Goal: Task Accomplishment & Management: Use online tool/utility

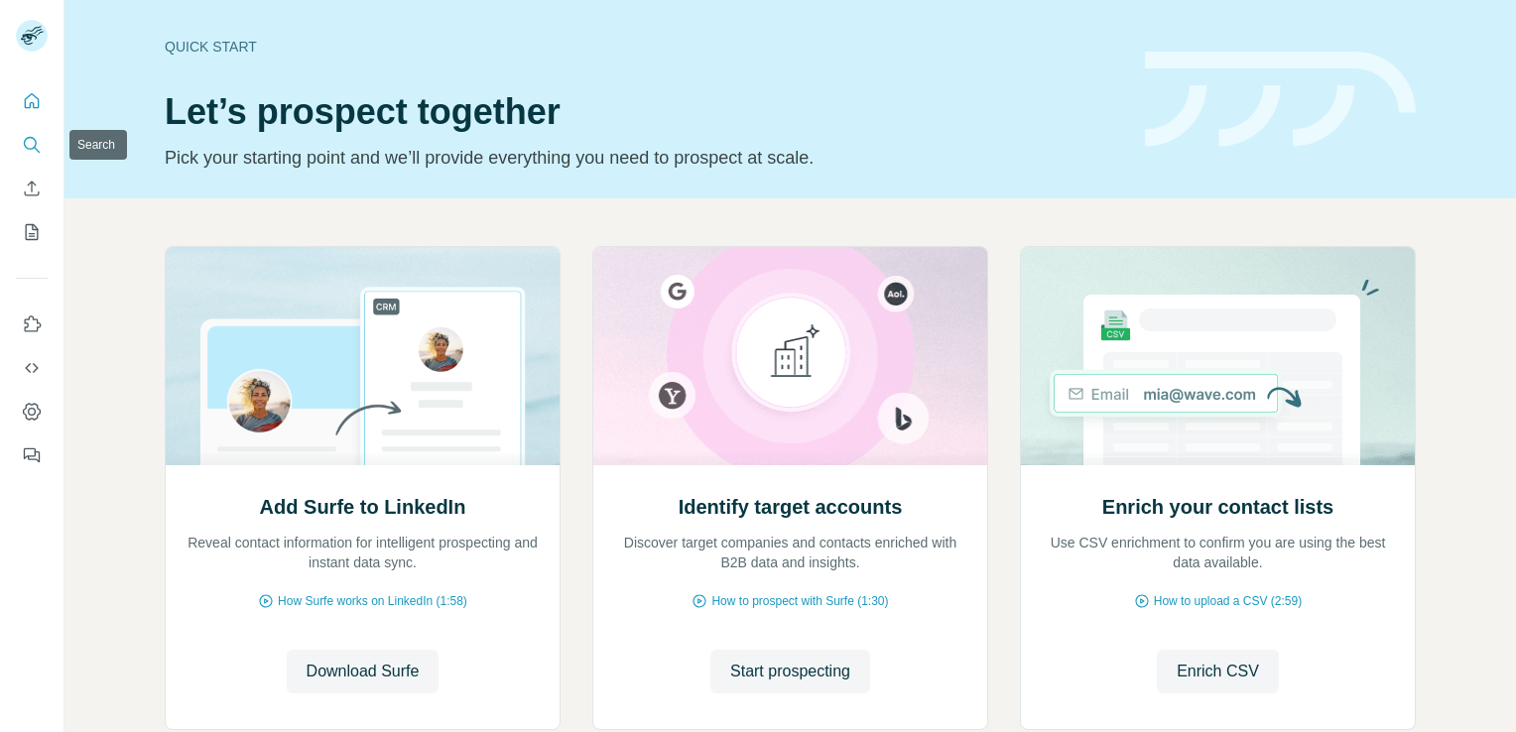
click at [26, 149] on icon "Search" at bounding box center [32, 145] width 20 height 20
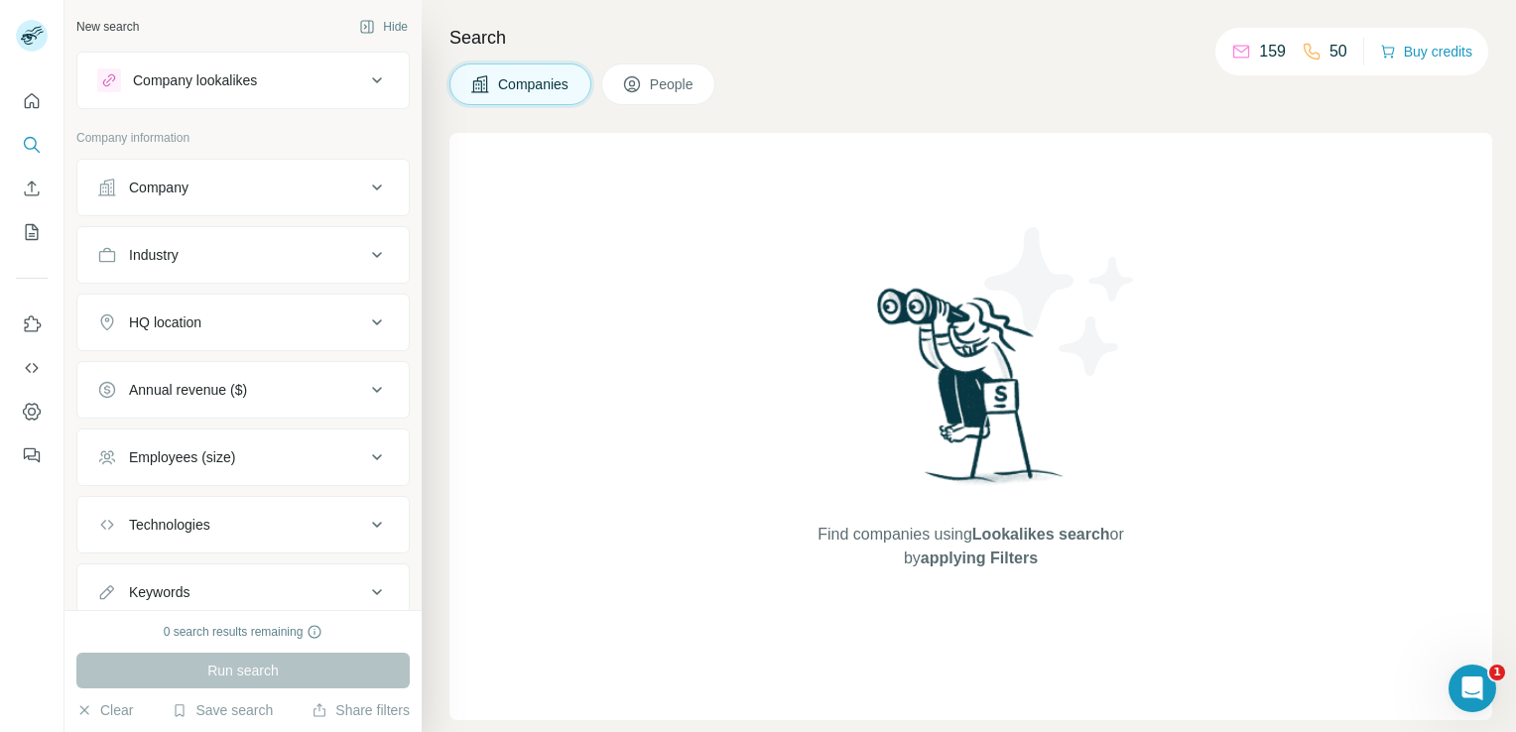
click at [366, 81] on icon at bounding box center [377, 80] width 24 height 24
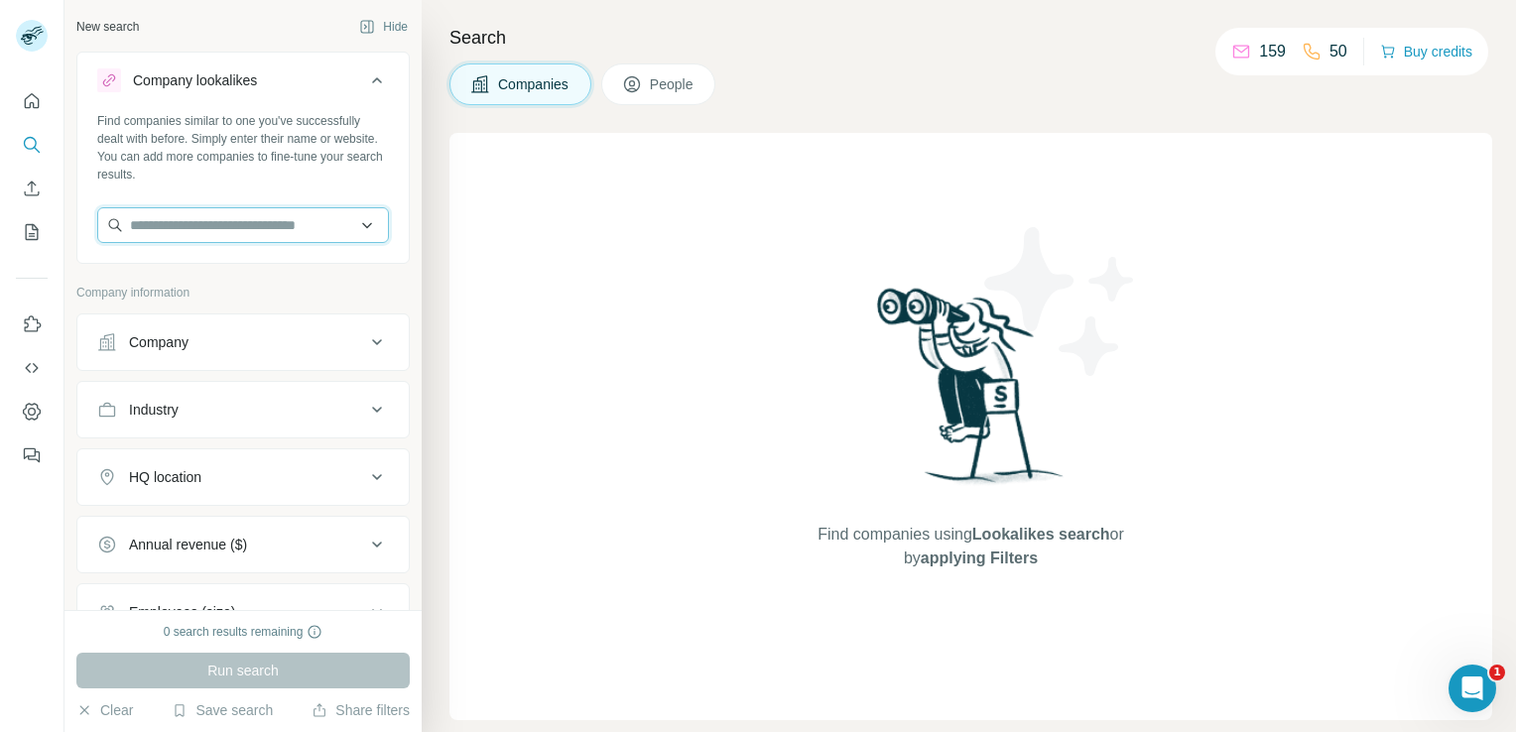
click at [274, 219] on input "text" at bounding box center [243, 225] width 292 height 36
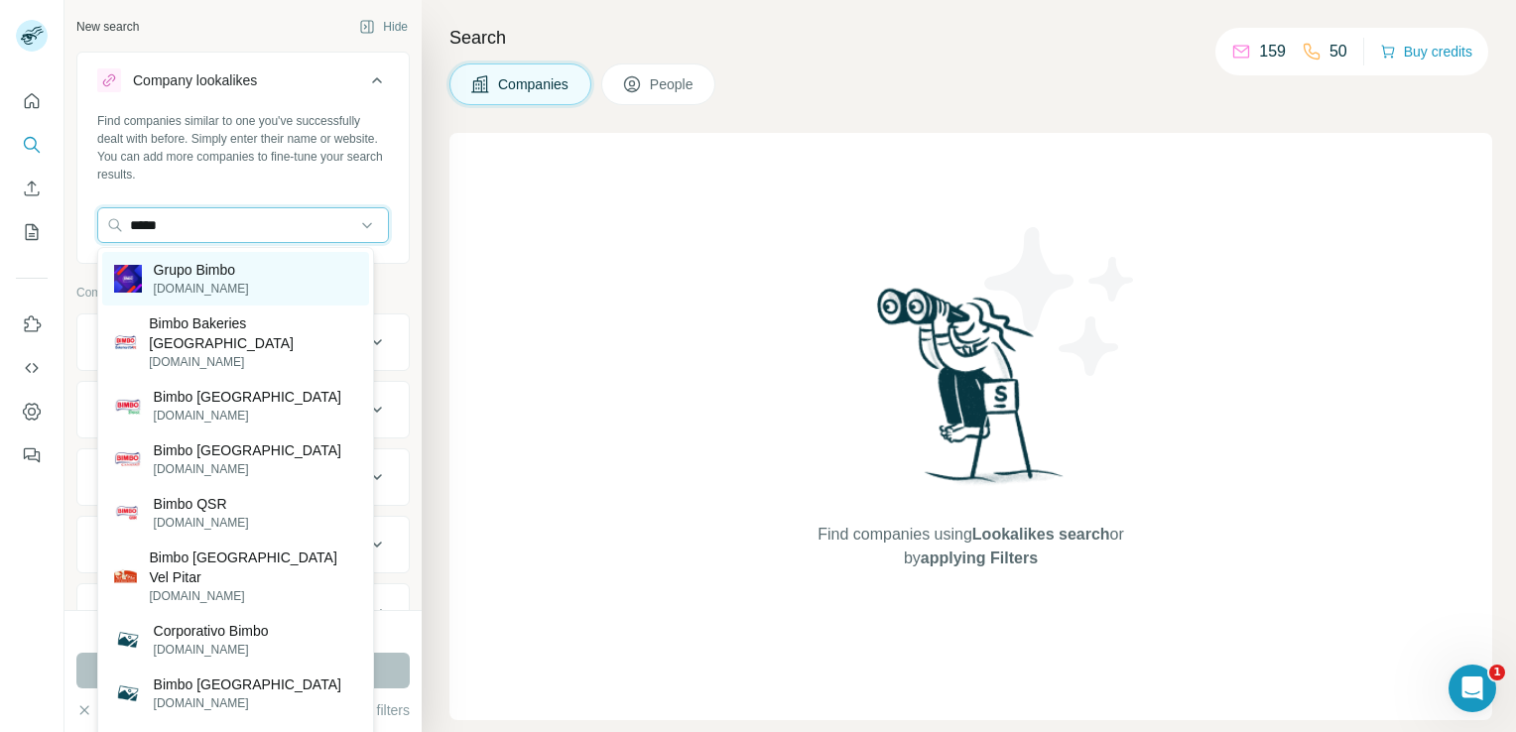
type input "*****"
click at [246, 270] on div "Grupo Bimbo [DOMAIN_NAME]" at bounding box center [235, 279] width 267 height 54
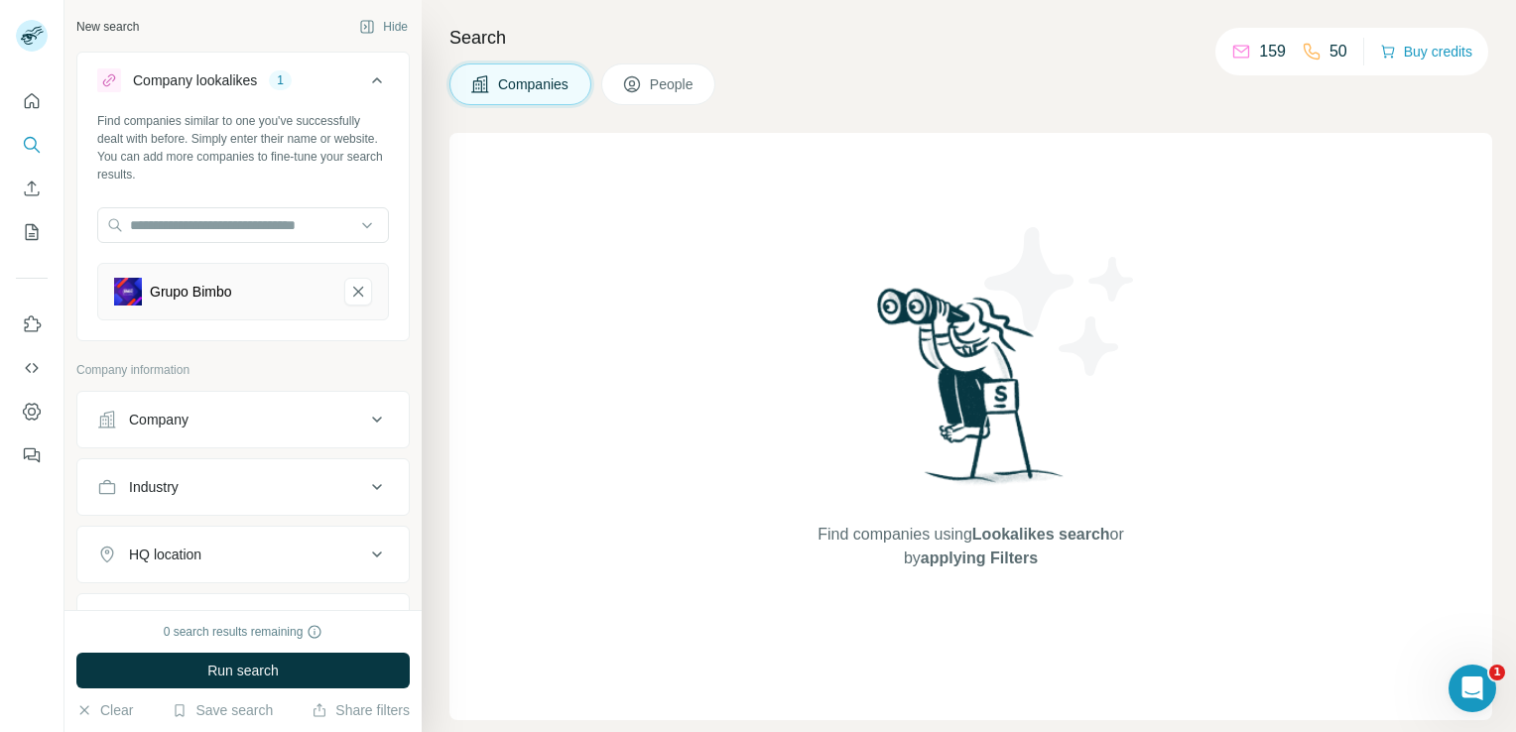
click at [366, 550] on icon at bounding box center [377, 555] width 24 height 24
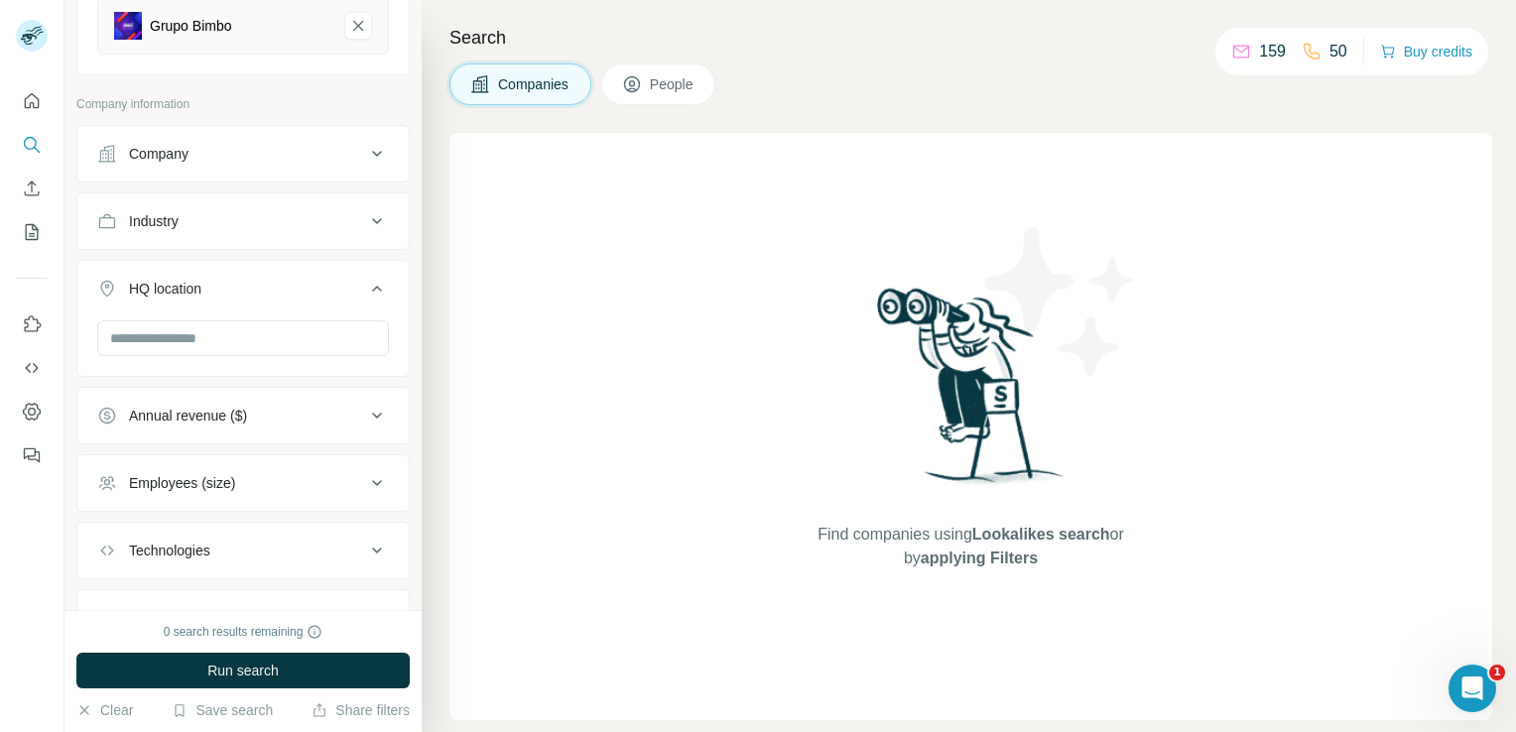
scroll to position [298, 0]
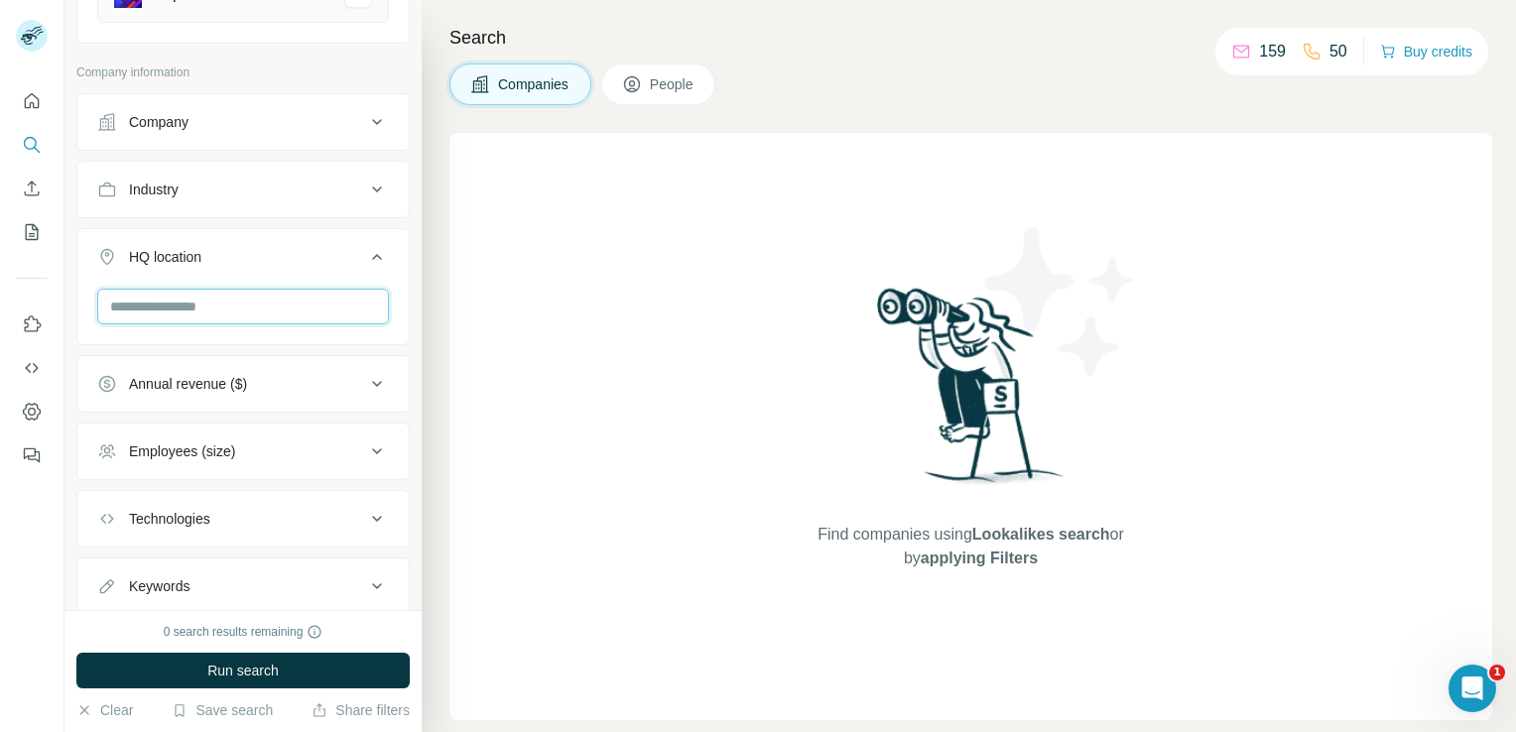
click at [180, 293] on input "text" at bounding box center [243, 307] width 292 height 36
type input "******"
click at [175, 648] on div "0 search results remaining Run search Clear Save search Share filters" at bounding box center [242, 671] width 357 height 122
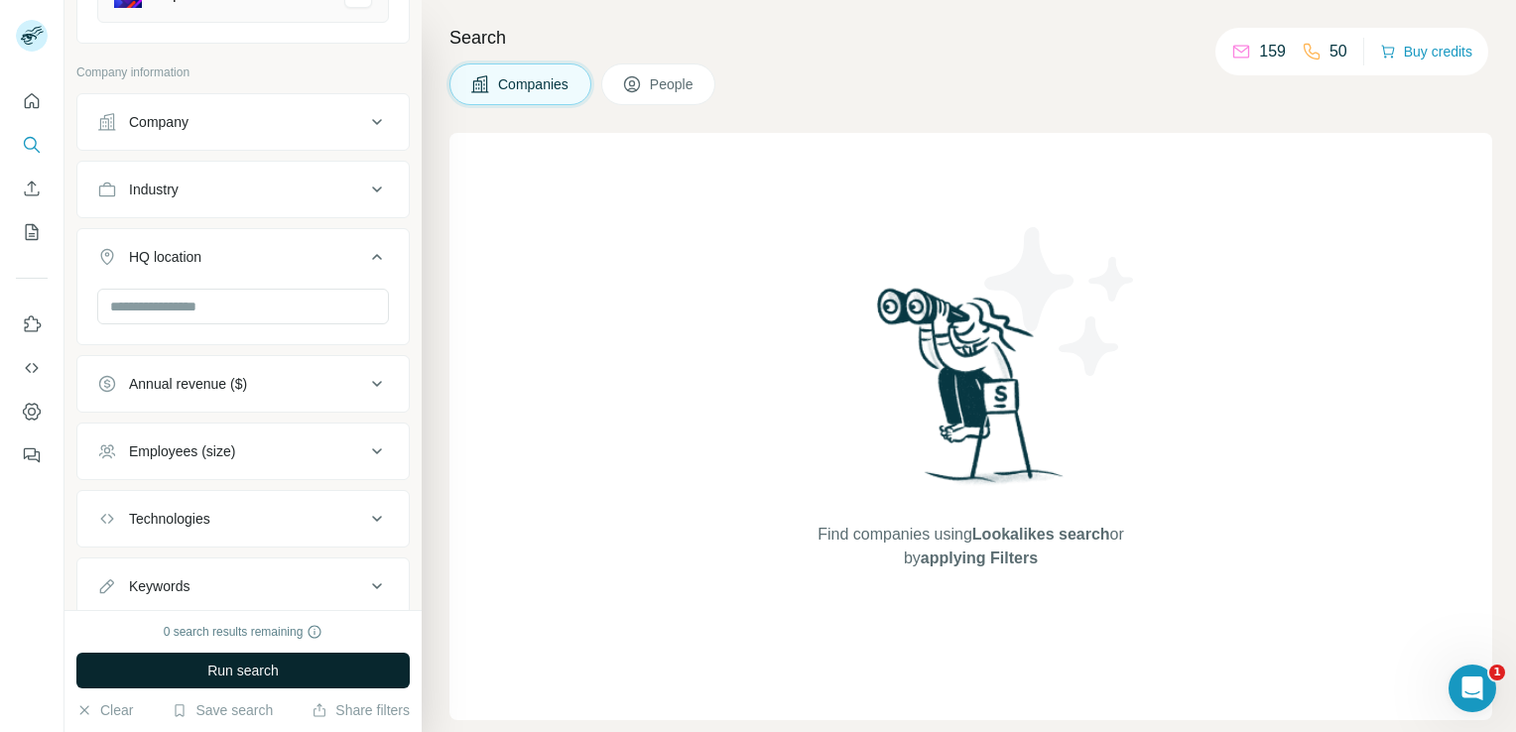
click at [179, 672] on button "Run search" at bounding box center [242, 671] width 333 height 36
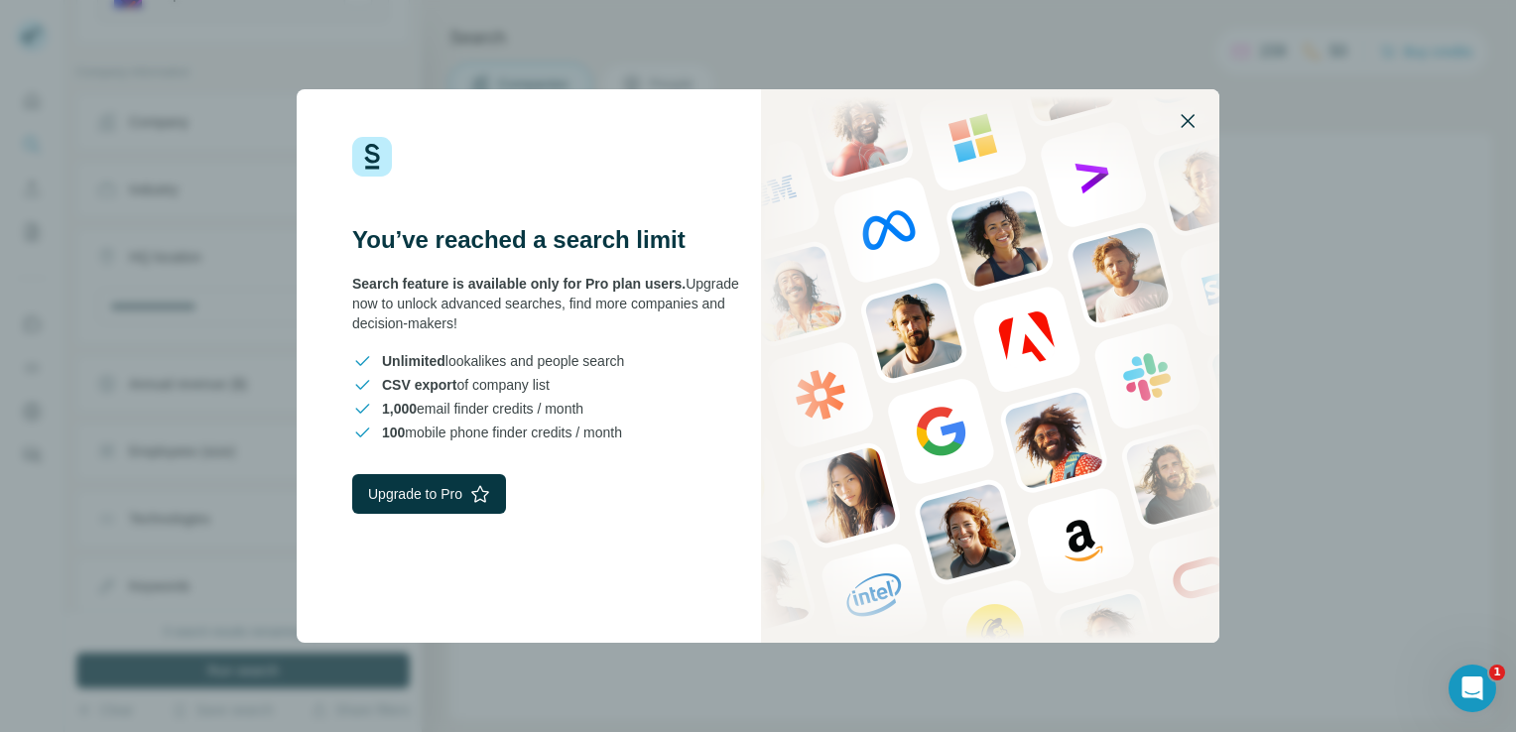
click at [1186, 118] on icon "button" at bounding box center [1187, 121] width 24 height 24
